Goal: Find contact information: Find contact information

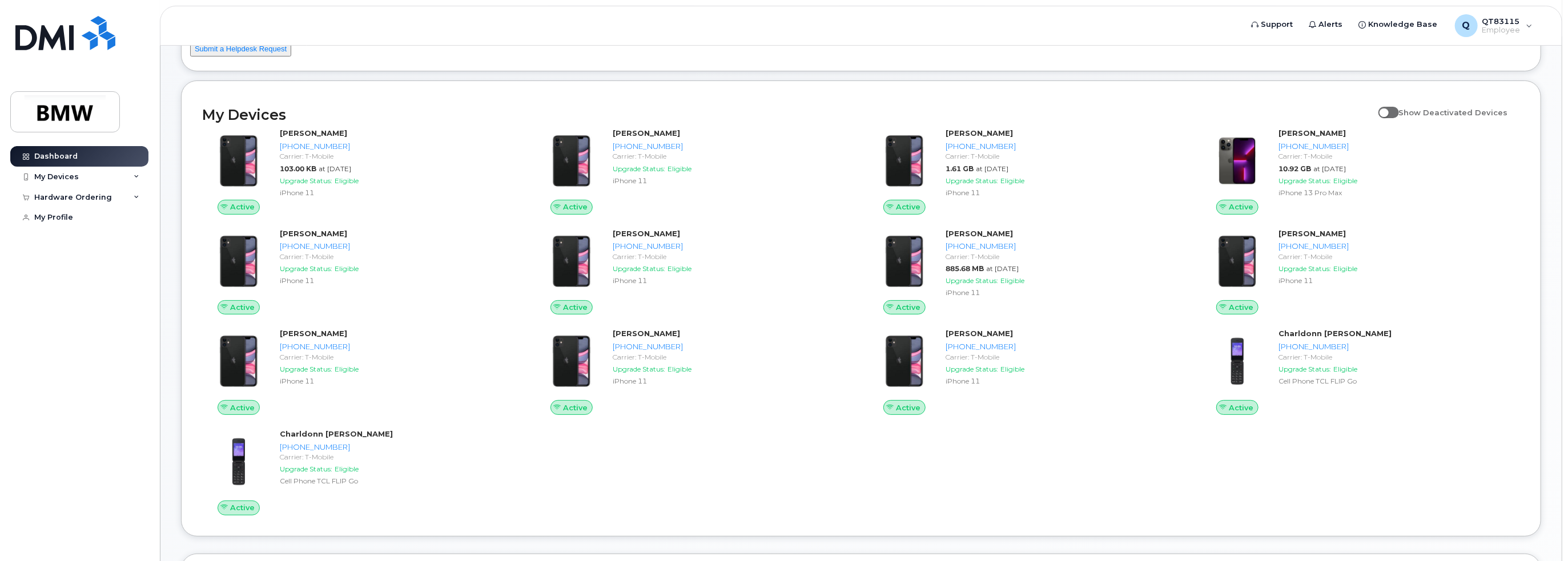
scroll to position [57, 0]
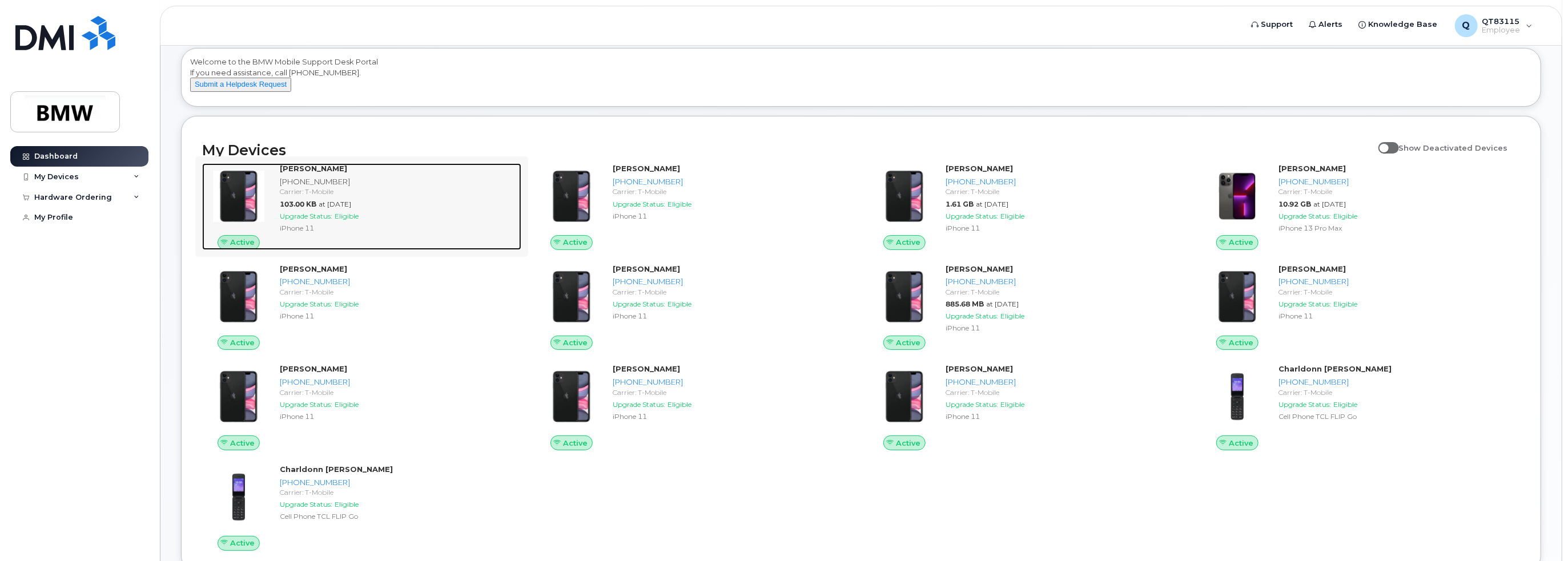
click at [309, 187] on div "[PHONE_NUMBER]" at bounding box center [398, 182] width 237 height 11
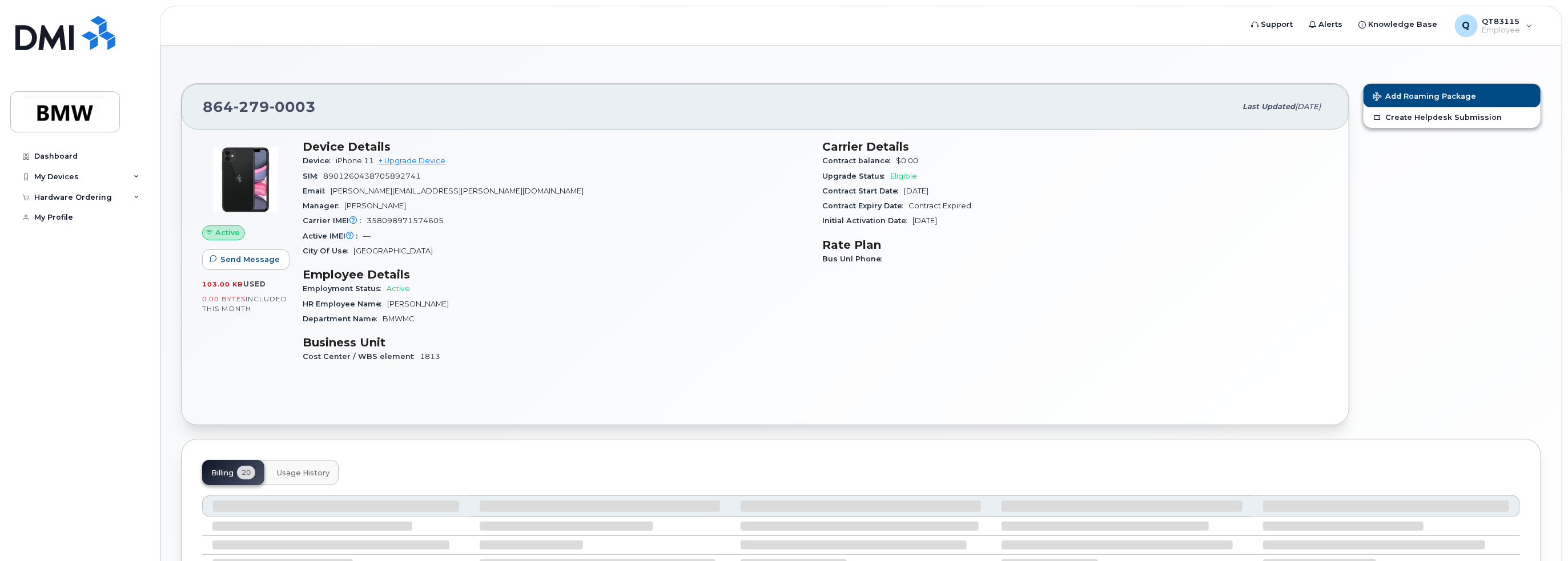
click at [236, 237] on span "Active" at bounding box center [228, 232] width 24 height 11
click at [236, 235] on span "Active" at bounding box center [228, 232] width 24 height 11
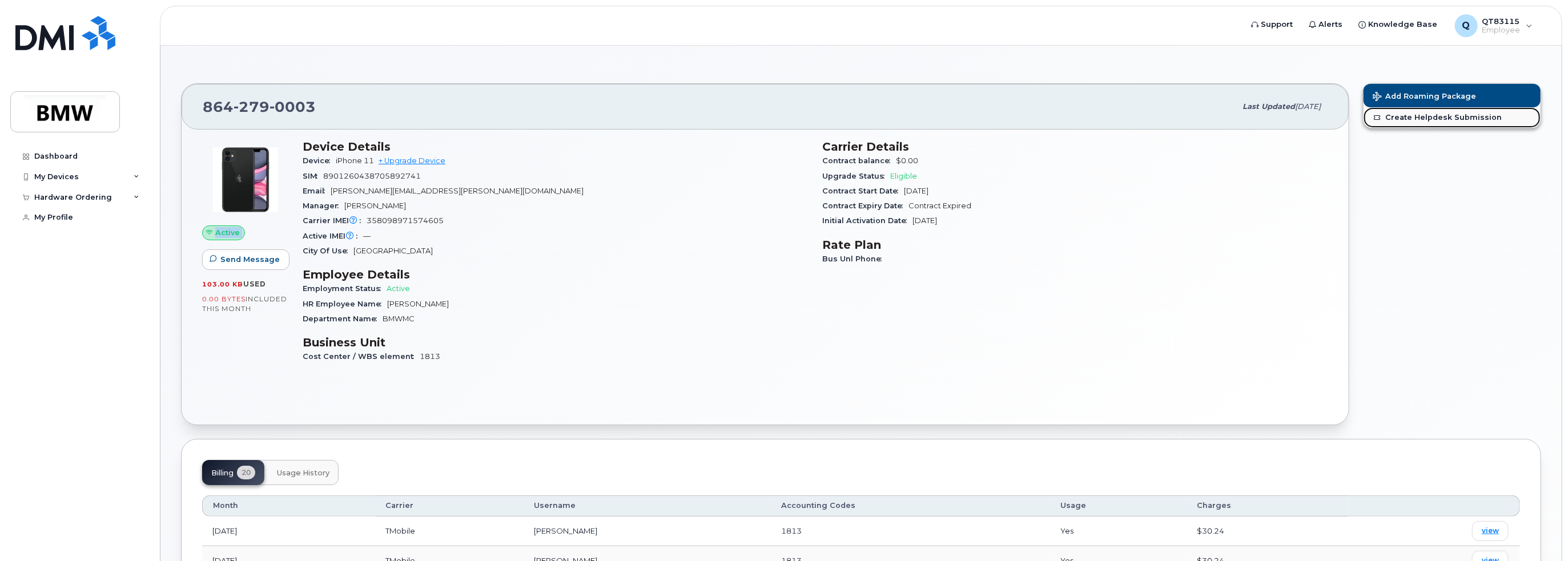
click at [1485, 117] on link "Create Helpdesk Submission" at bounding box center [1452, 117] width 177 height 21
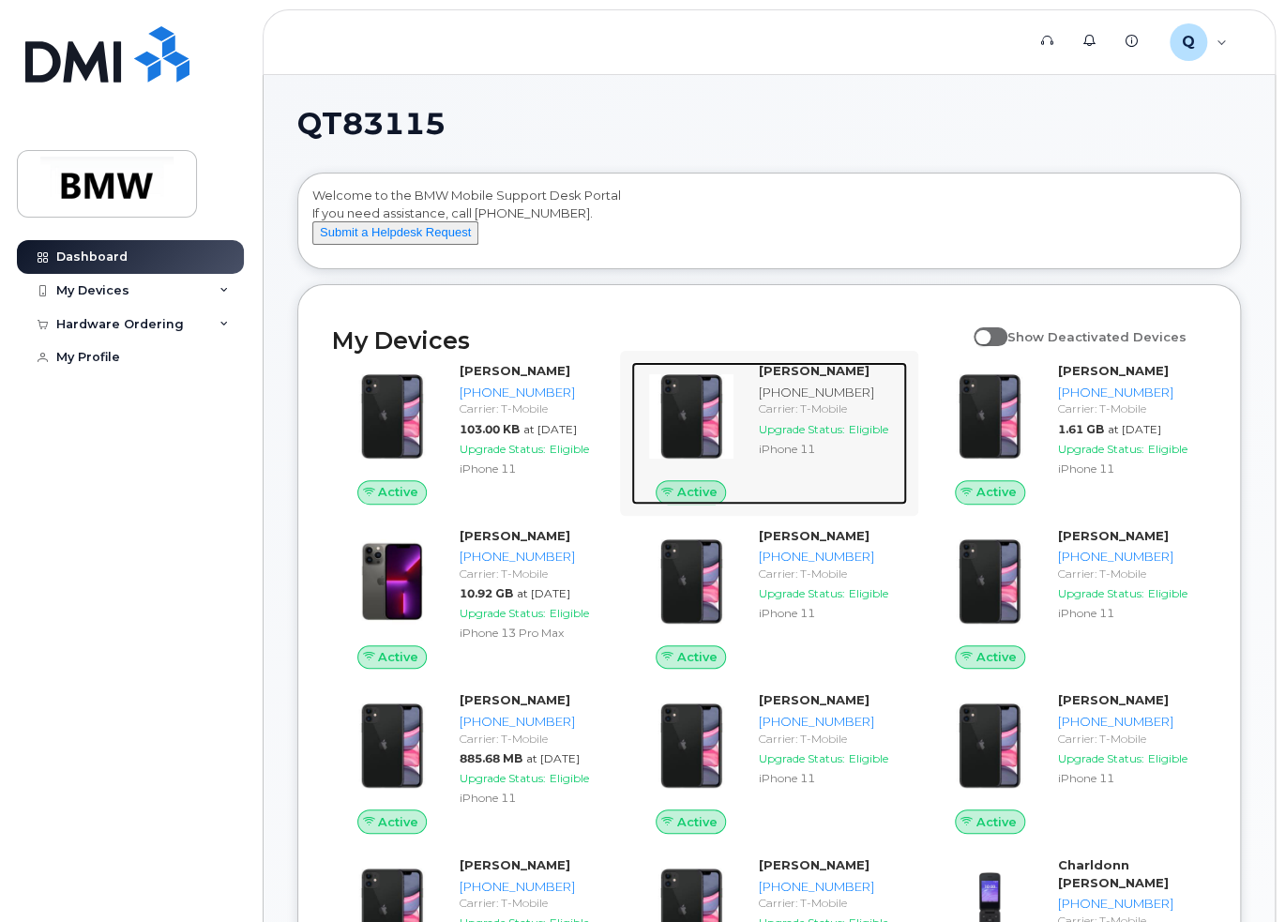
click at [796, 402] on div "[PHONE_NUMBER]" at bounding box center [830, 393] width 142 height 18
